Goal: Browse casually: Explore the website without a specific task or goal

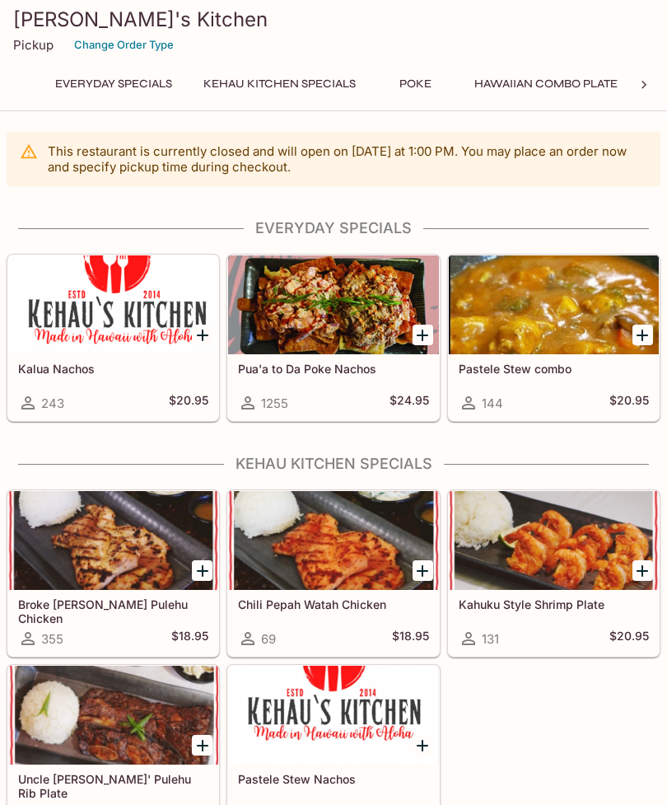
click at [315, 289] on div at bounding box center [333, 304] width 210 height 99
click at [101, 330] on div at bounding box center [113, 304] width 210 height 99
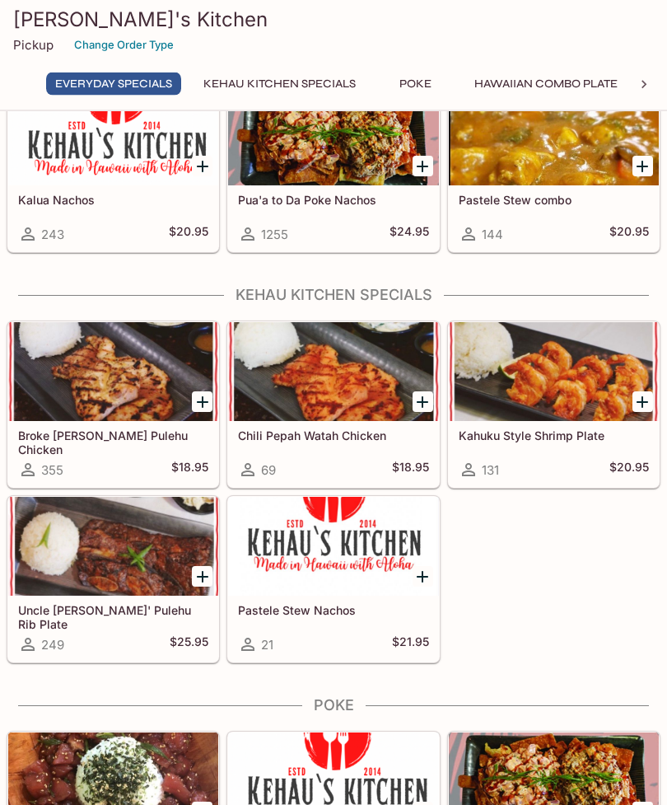
scroll to position [170, 0]
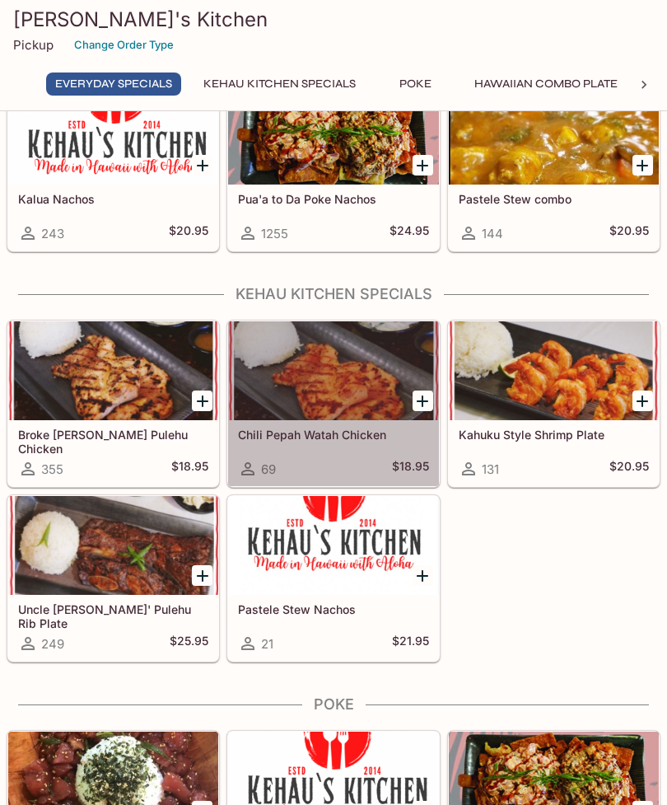
click at [336, 373] on div at bounding box center [333, 370] width 210 height 99
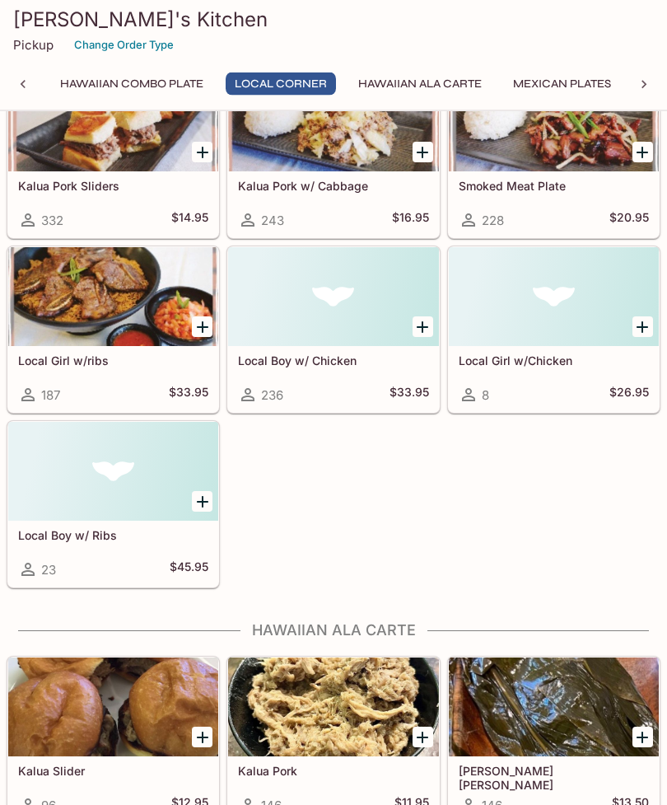
scroll to position [1811, 0]
